Goal: Navigation & Orientation: Find specific page/section

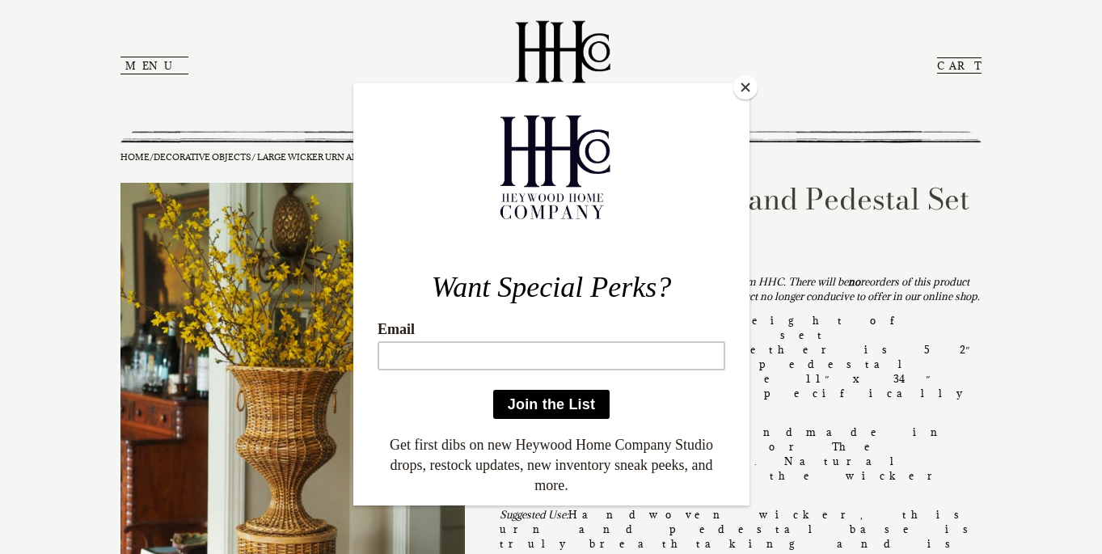
click at [745, 89] on button "Close" at bounding box center [745, 87] width 24 height 24
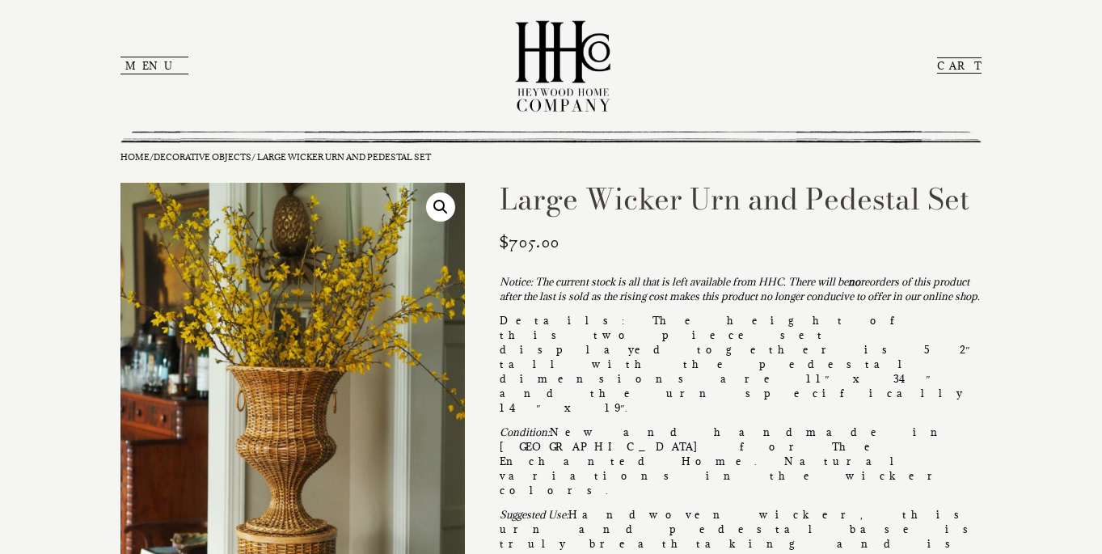
click at [137, 68] on button "Menu" at bounding box center [154, 66] width 68 height 18
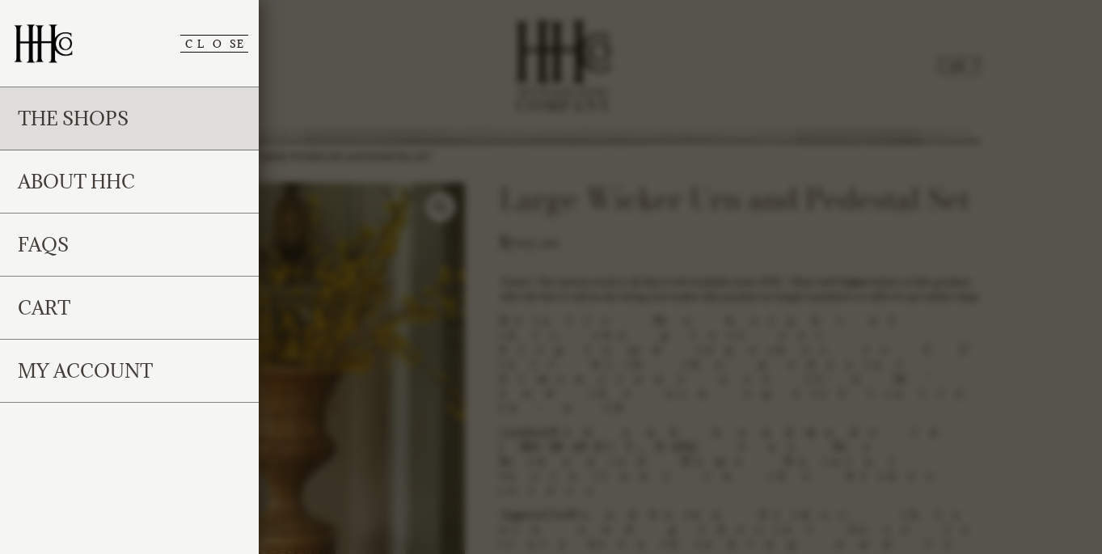
click at [105, 132] on link "The Shops" at bounding box center [129, 118] width 259 height 63
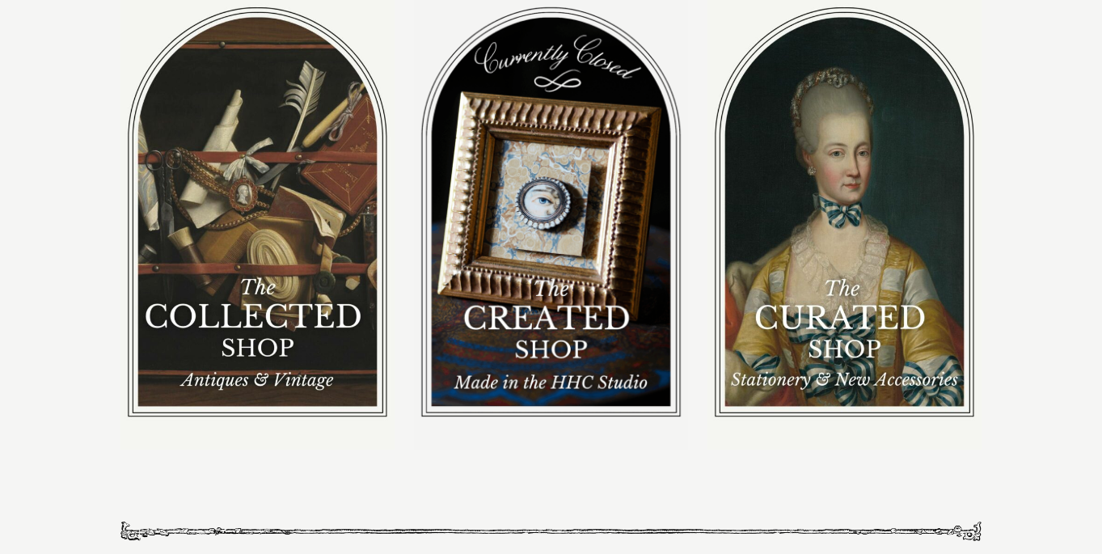
scroll to position [196, 0]
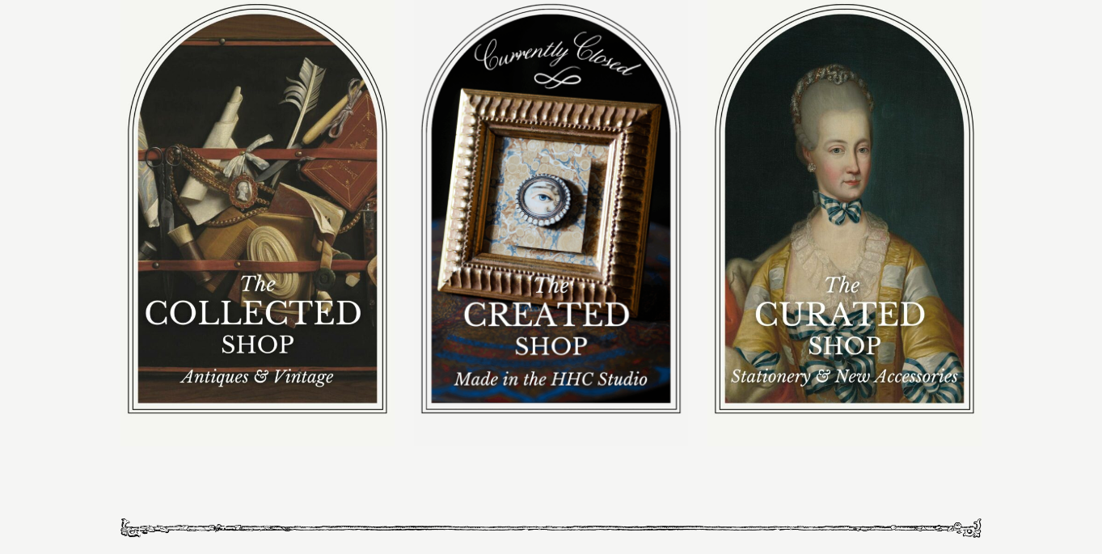
click at [583, 220] on img at bounding box center [551, 208] width 274 height 475
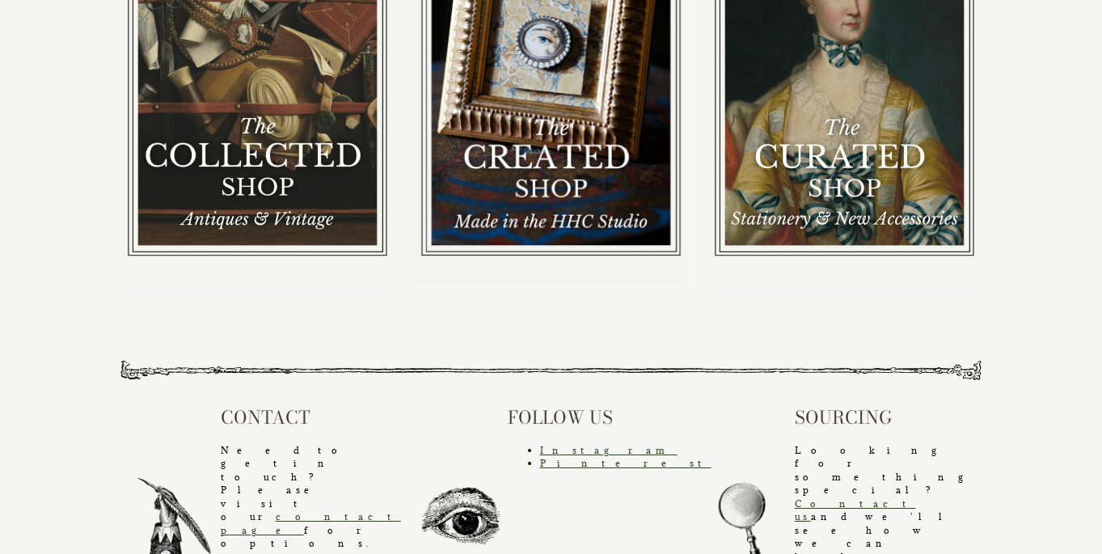
click at [289, 180] on img at bounding box center [257, 50] width 274 height 474
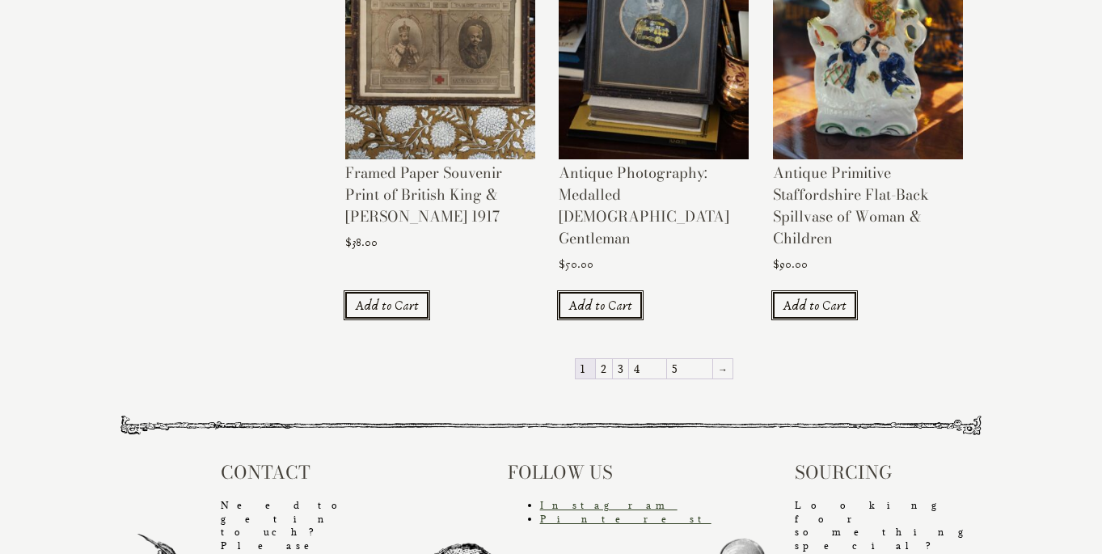
scroll to position [1676, 0]
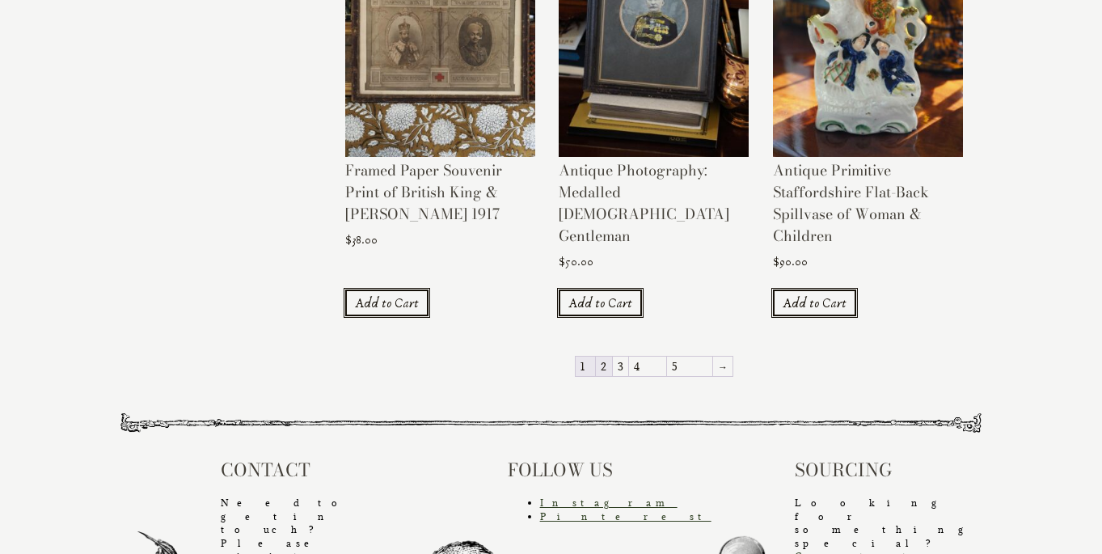
click at [612, 356] on link "2" at bounding box center [604, 365] width 16 height 19
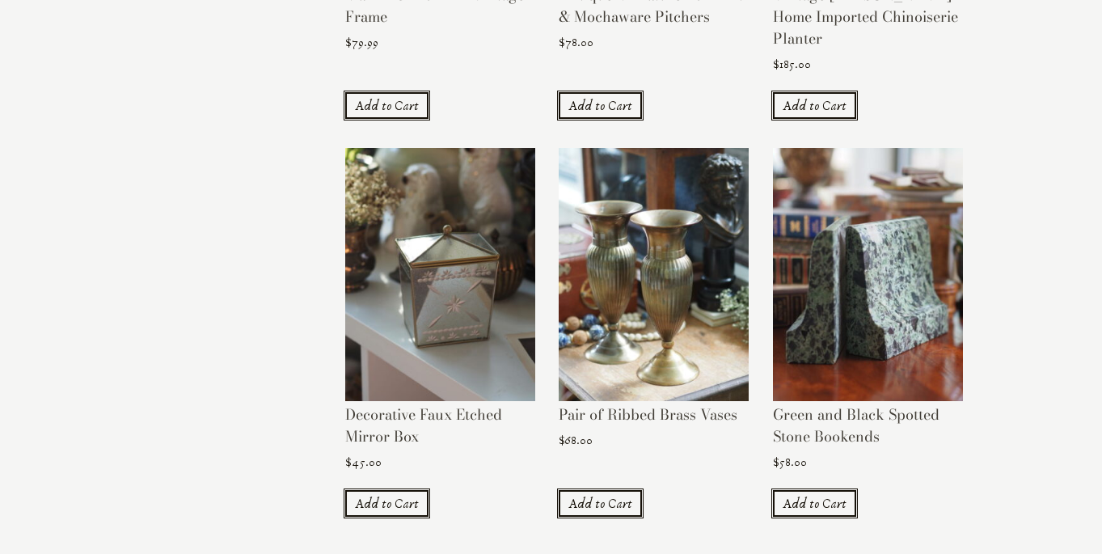
scroll to position [1452, 0]
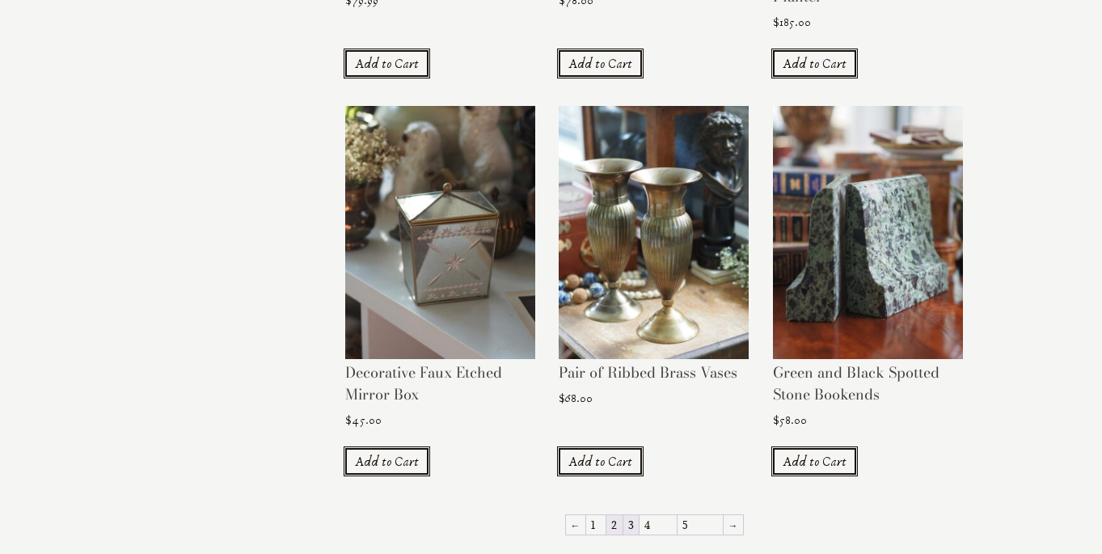
click at [638, 515] on link "3" at bounding box center [630, 524] width 15 height 19
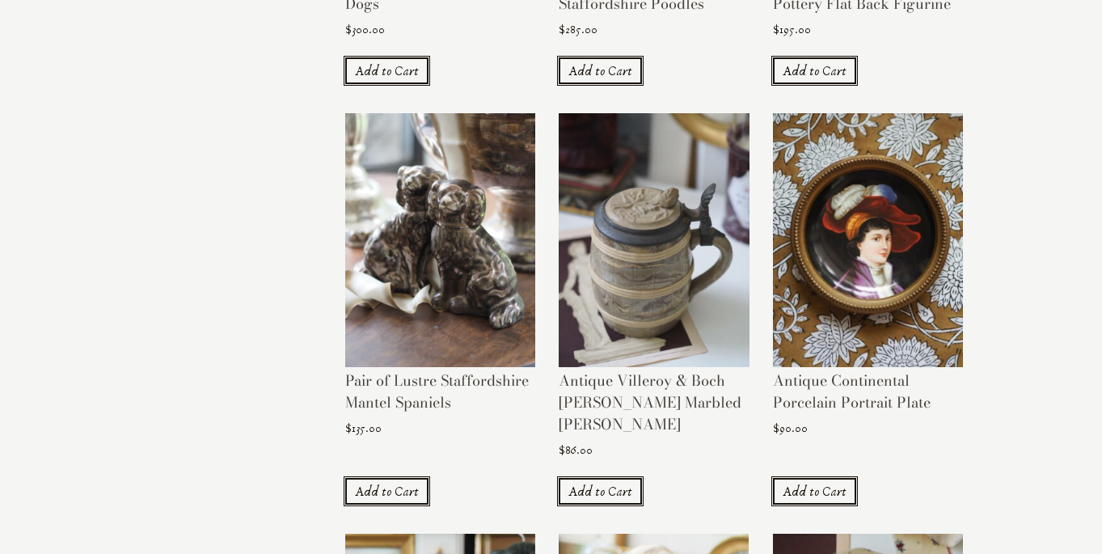
scroll to position [1389, 0]
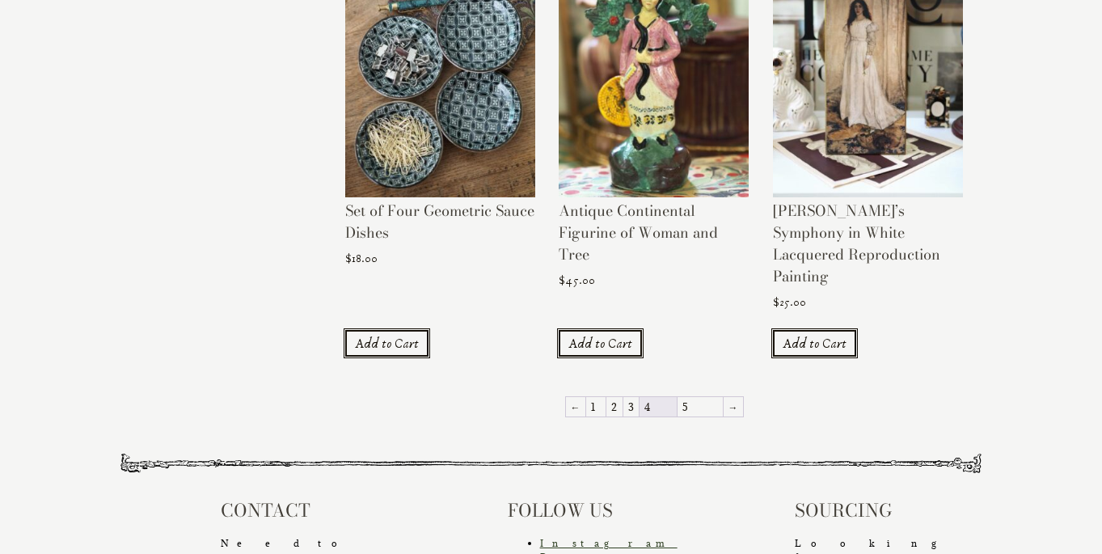
scroll to position [1578, 0]
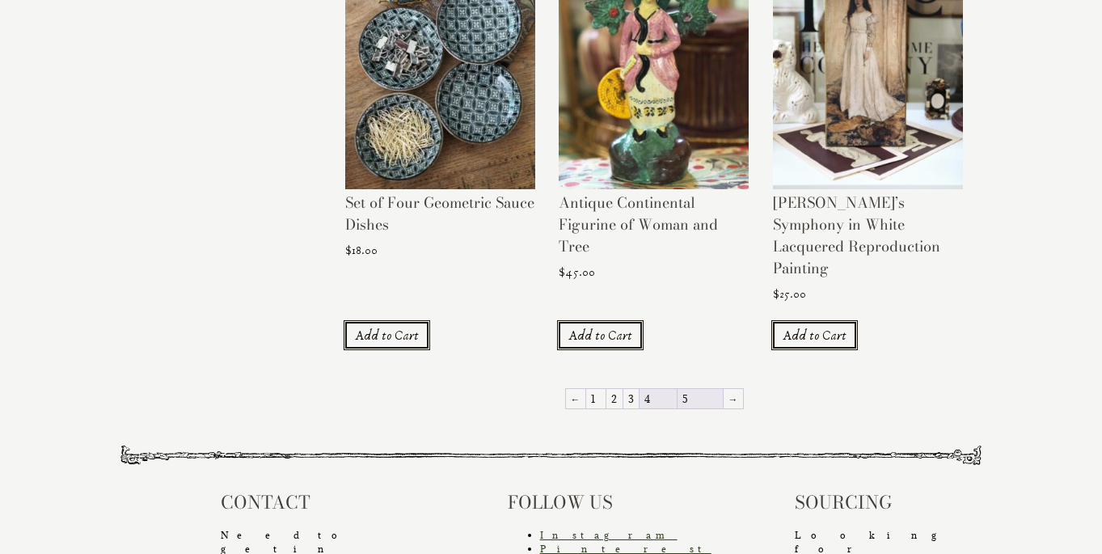
click at [682, 389] on link "5" at bounding box center [699, 398] width 45 height 19
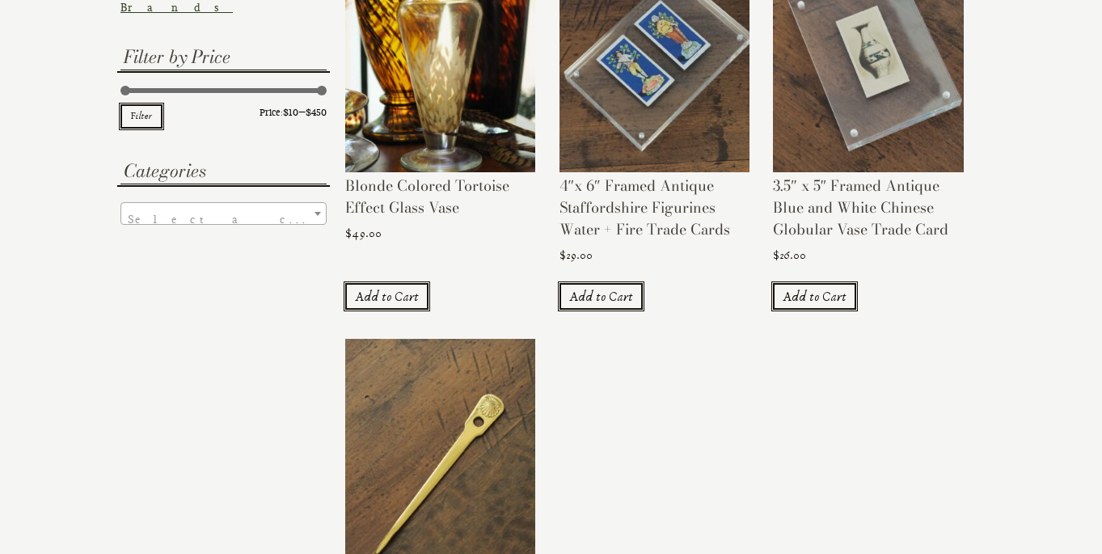
scroll to position [407, 0]
